Goal: Task Accomplishment & Management: Complete application form

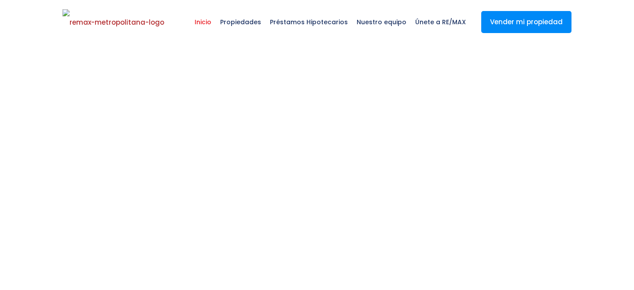
select select
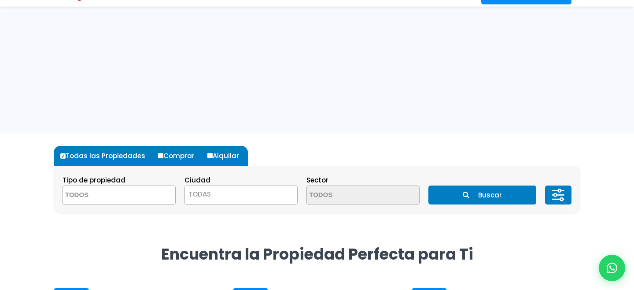
scroll to position [146, 0]
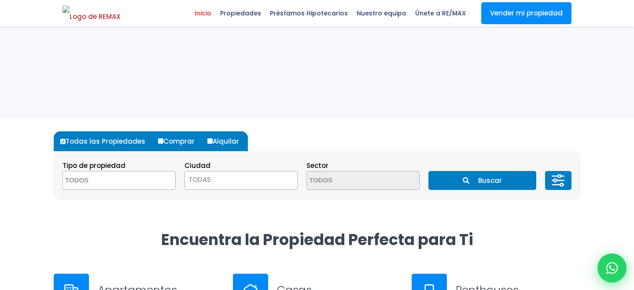
click at [610, 265] on icon at bounding box center [611, 267] width 11 height 11
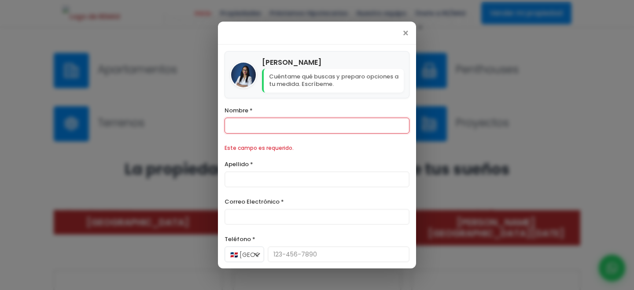
scroll to position [440, 0]
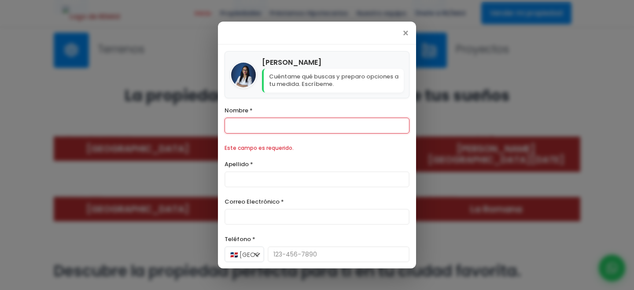
click at [401, 38] on div "×" at bounding box center [317, 33] width 198 height 23
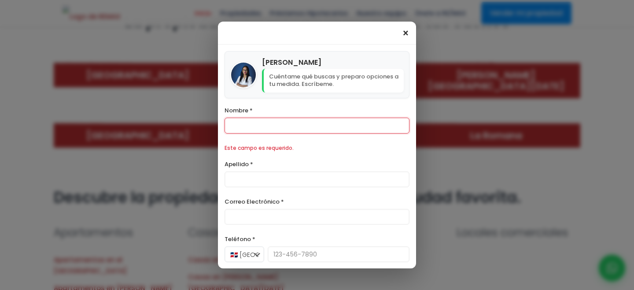
click at [402, 35] on span "×" at bounding box center [405, 33] width 7 height 11
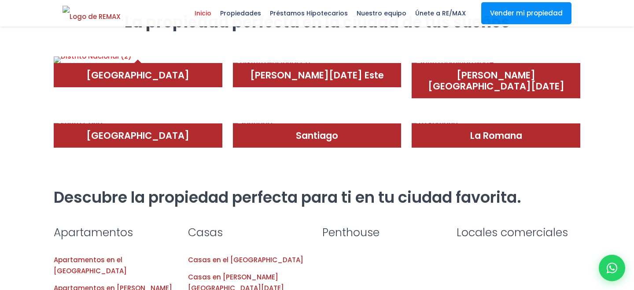
click at [132, 63] on img at bounding box center [93, 59] width 78 height 7
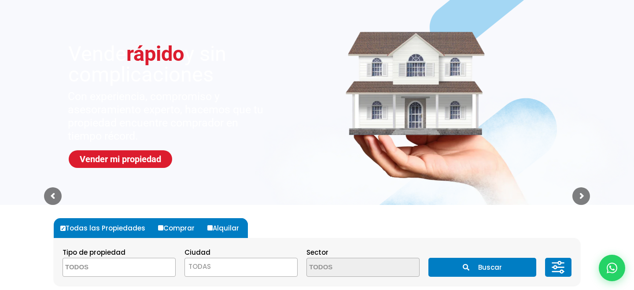
scroll to position [0, 0]
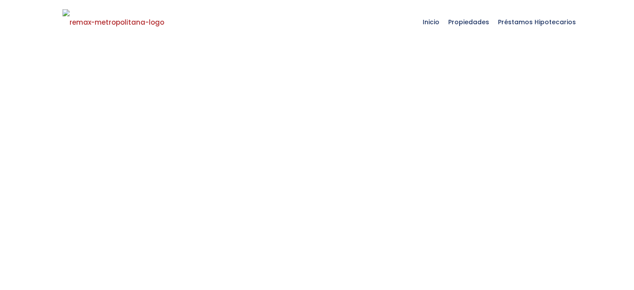
select select
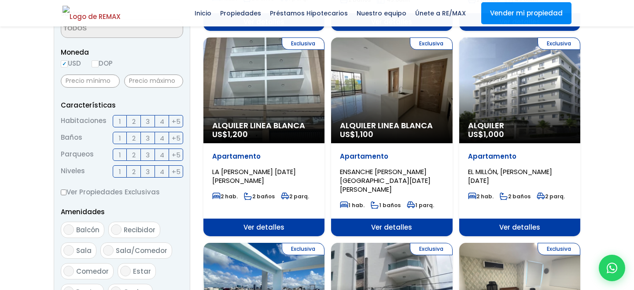
scroll to position [317, 0]
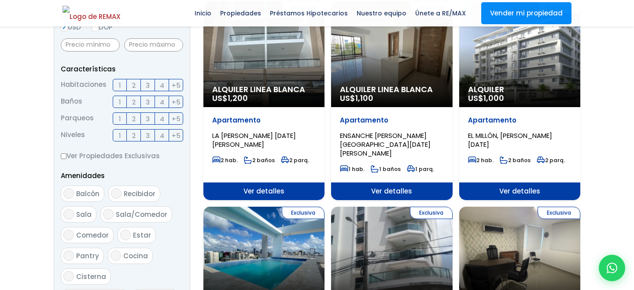
click at [275, 78] on div "Exclusiva Alquiler Linea Blanca US$ 1,200" at bounding box center [263, 54] width 121 height 106
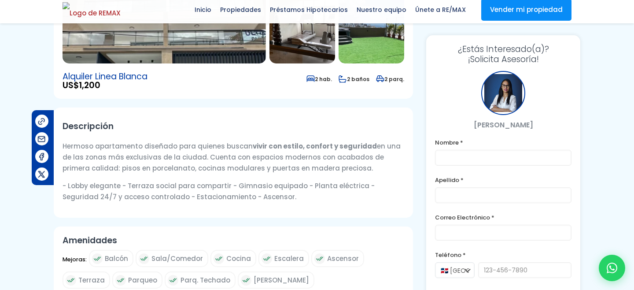
scroll to position [249, 0]
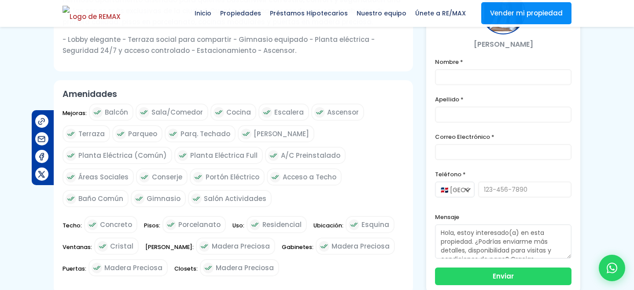
scroll to position [321, 0]
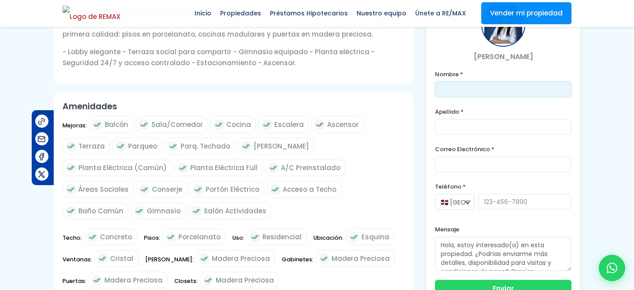
click at [462, 88] on input "text" at bounding box center [503, 89] width 136 height 16
click at [460, 141] on form "Nombre * Apellido * Correo Electrónico * Teléfono * 🇩🇴 República Dominicana +1 …" at bounding box center [503, 183] width 136 height 228
click at [453, 96] on input "text" at bounding box center [503, 89] width 136 height 16
type input "Franklin"
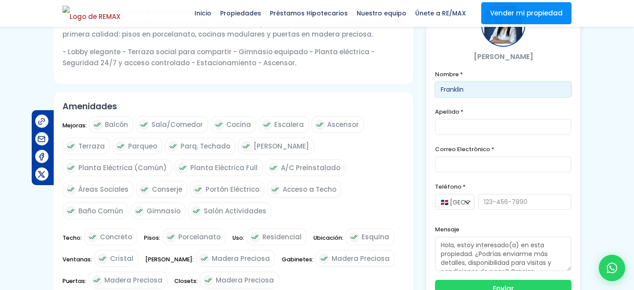
type input "Marte Gonzalez"
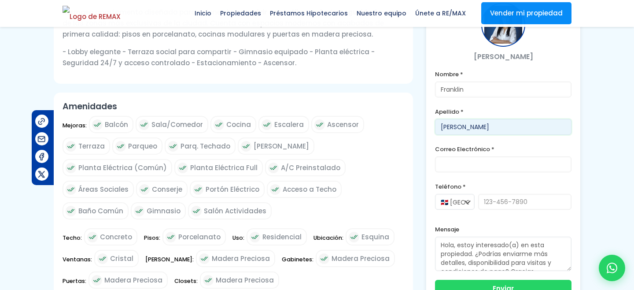
type input "franklin@version.do"
type input "8292302164"
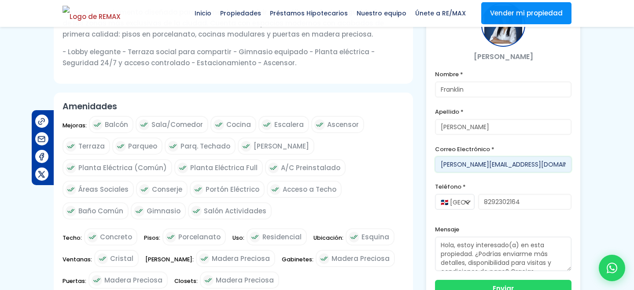
click at [463, 166] on input "franklin@version.do" at bounding box center [503, 164] width 136 height 16
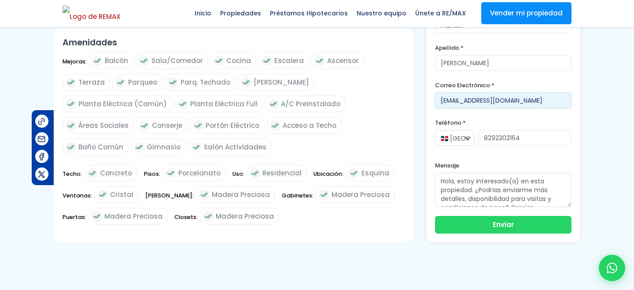
scroll to position [400, 0]
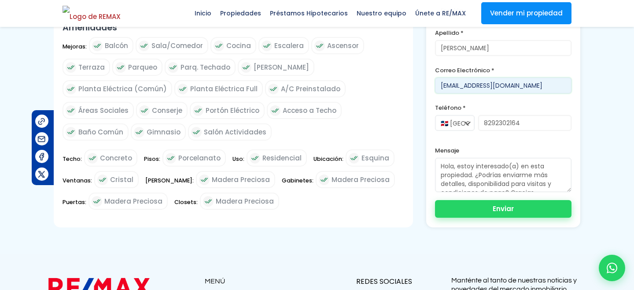
type input "franklin1212@version.do"
click at [494, 211] on button "Enviar" at bounding box center [503, 209] width 136 height 18
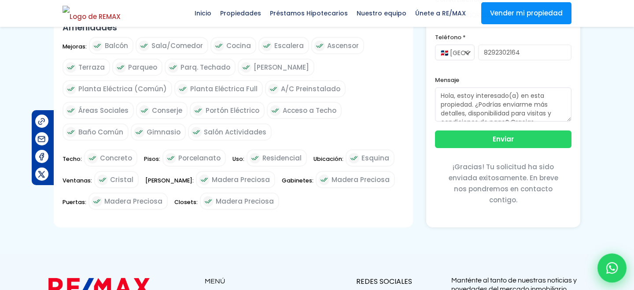
click at [610, 268] on icon at bounding box center [611, 267] width 11 height 11
type input "Franklin"
type input "Marte Gonzalez"
type input "franklin1212@version.do"
type input "8292302164"
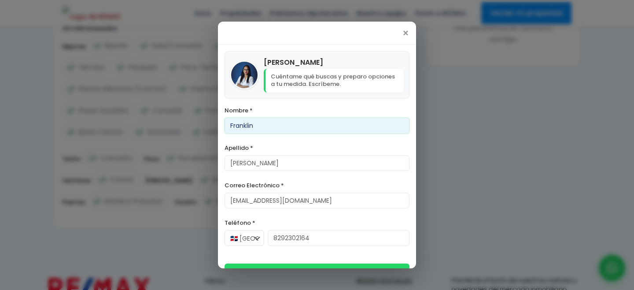
scroll to position [19, 0]
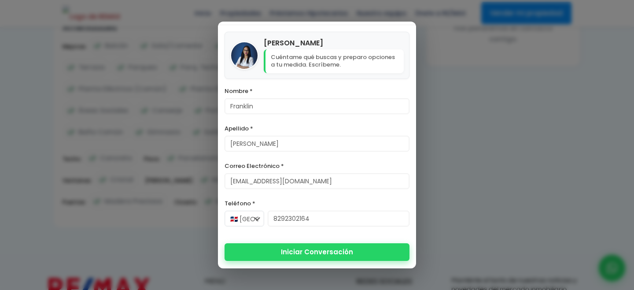
click at [308, 254] on button "Iniciar Conversación" at bounding box center [316, 252] width 185 height 18
